Goal: Task Accomplishment & Management: Manage account settings

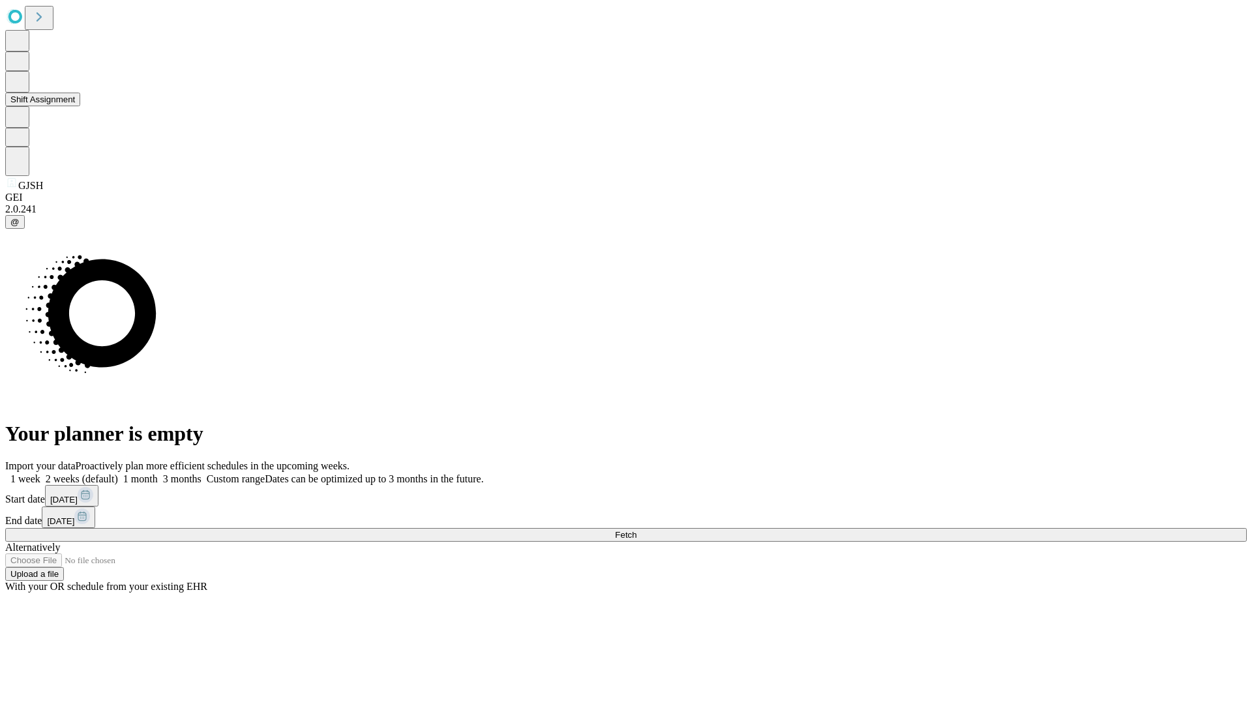
click at [80, 106] on button "Shift Assignment" at bounding box center [42, 100] width 75 height 14
